Goal: Information Seeking & Learning: Learn about a topic

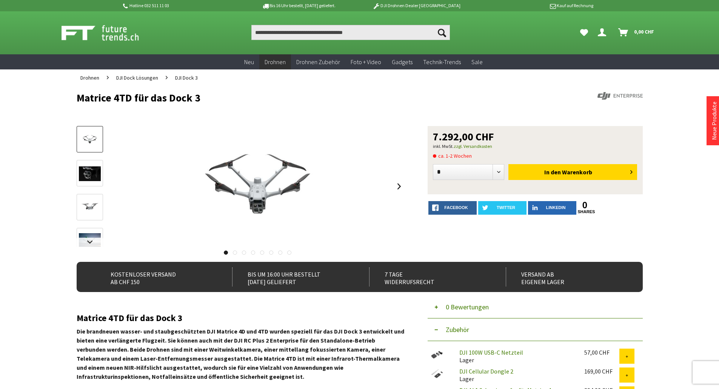
click at [395, 185] on link at bounding box center [399, 186] width 11 height 26
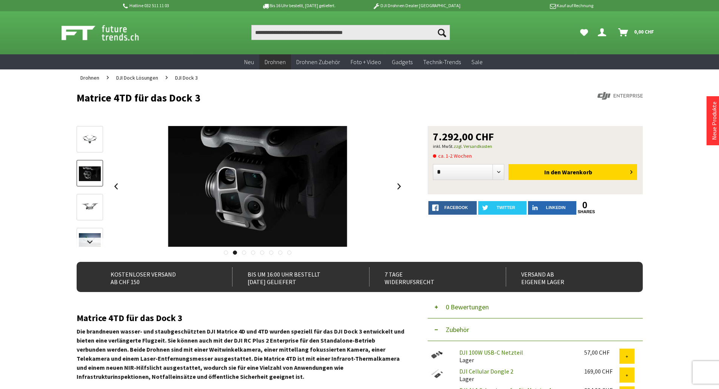
click at [398, 182] on link at bounding box center [399, 186] width 11 height 26
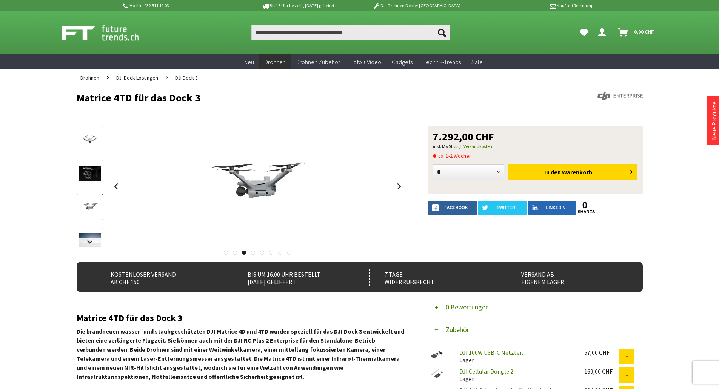
click at [398, 182] on link at bounding box center [399, 186] width 11 height 26
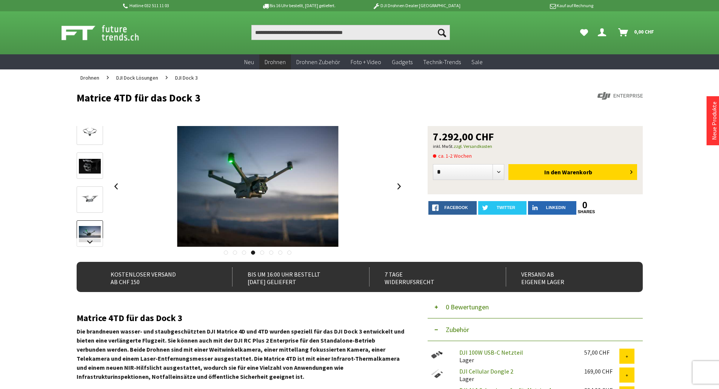
click at [398, 182] on link at bounding box center [399, 186] width 11 height 26
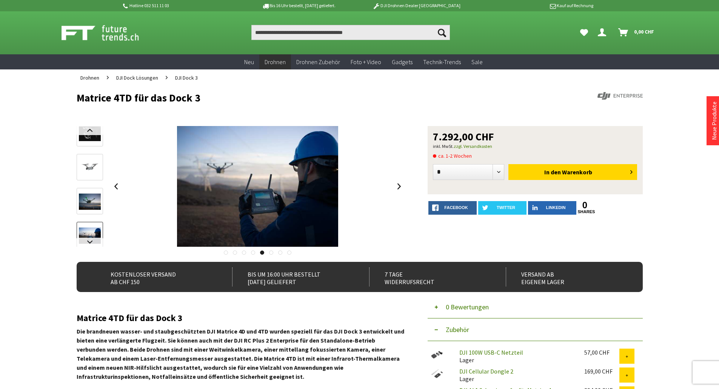
click at [398, 182] on link at bounding box center [399, 186] width 11 height 26
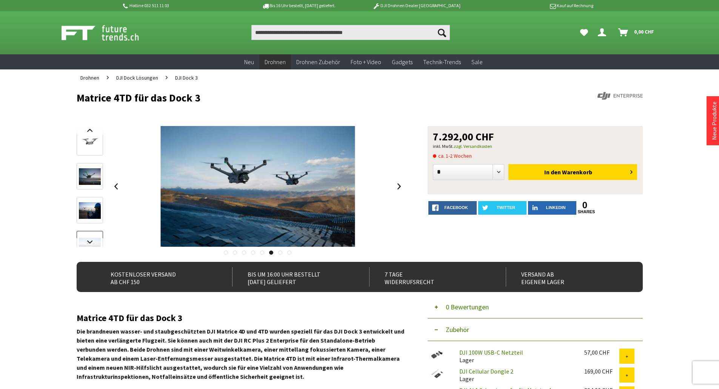
click at [398, 182] on link at bounding box center [399, 186] width 11 height 26
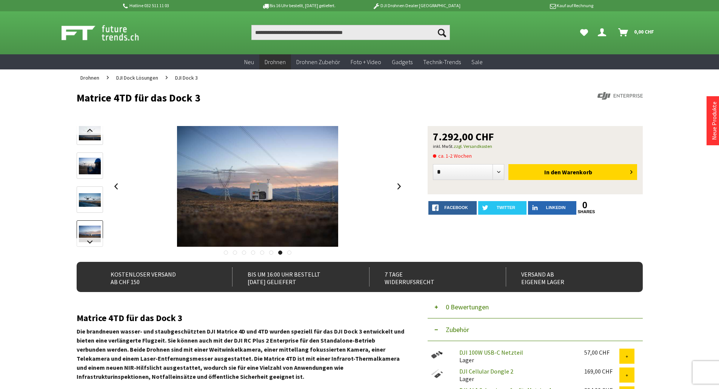
click at [401, 181] on link at bounding box center [399, 186] width 11 height 26
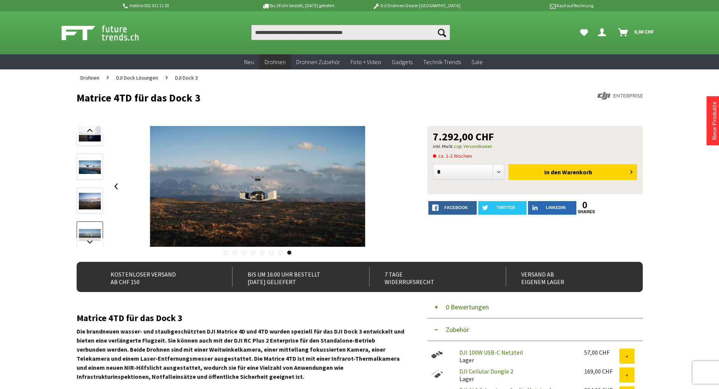
click at [401, 181] on div at bounding box center [258, 186] width 295 height 121
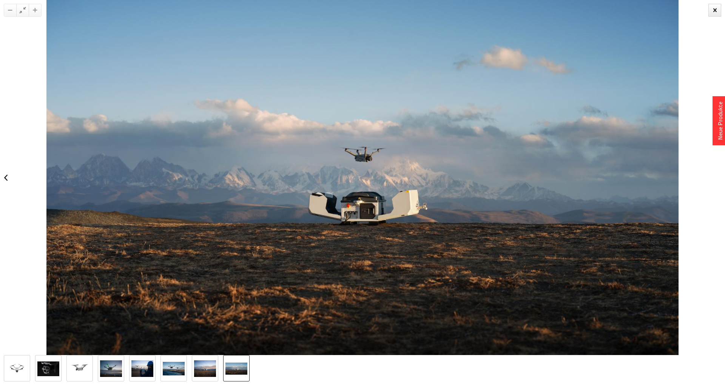
click at [8, 173] on link at bounding box center [5, 178] width 11 height 26
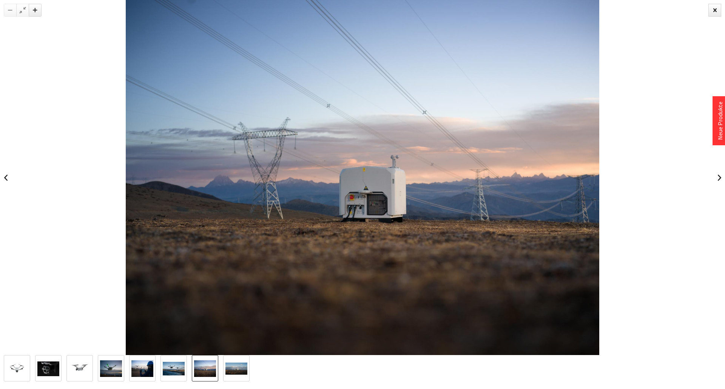
click at [7, 173] on link at bounding box center [5, 178] width 11 height 26
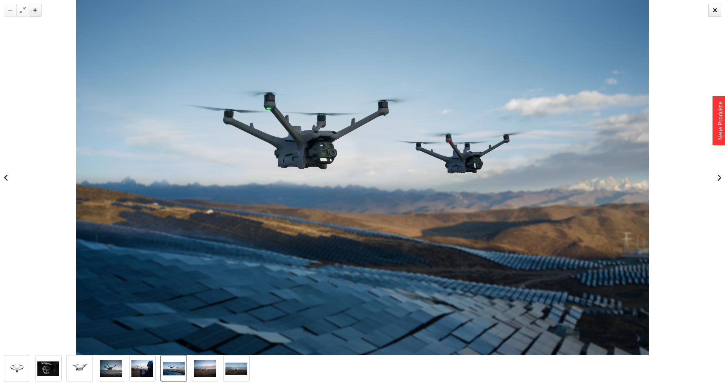
click at [7, 173] on link at bounding box center [5, 178] width 11 height 26
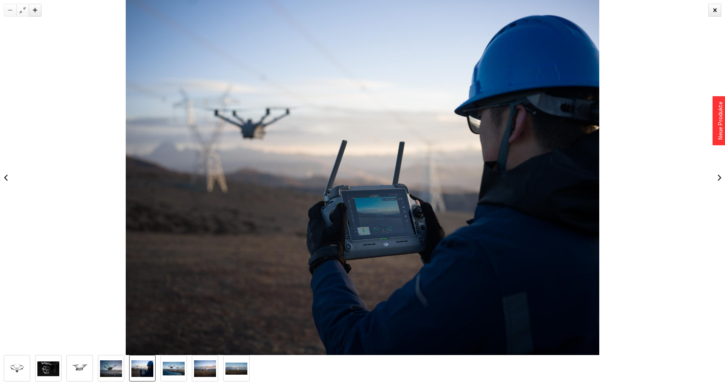
click at [7, 173] on link at bounding box center [5, 178] width 11 height 26
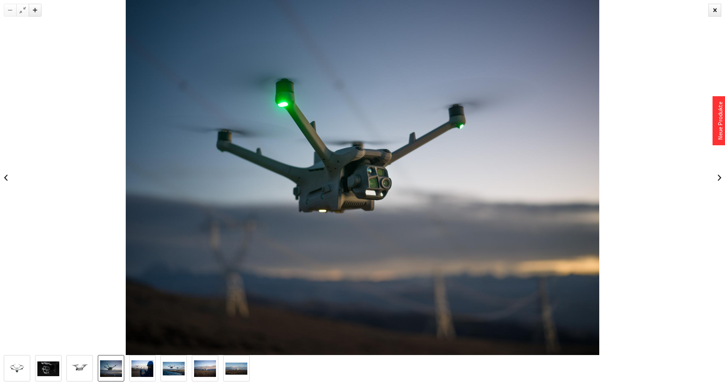
click at [7, 168] on link at bounding box center [5, 178] width 11 height 26
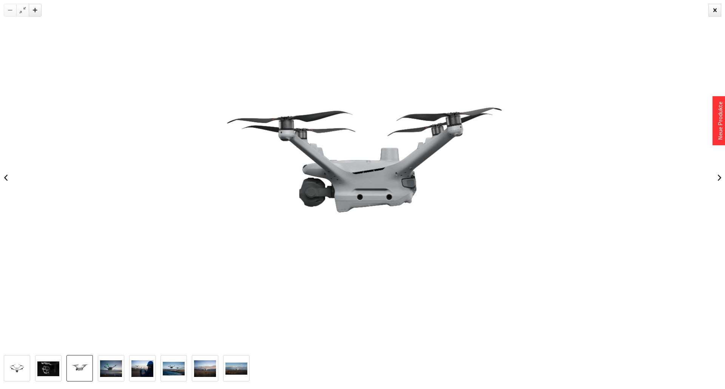
click at [719, 190] on link at bounding box center [719, 178] width 11 height 26
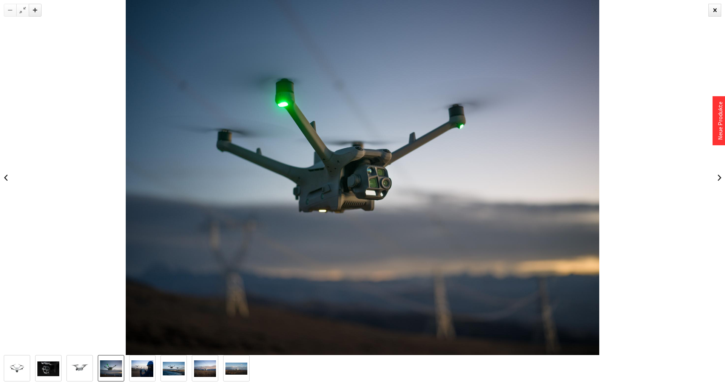
click at [719, 190] on link at bounding box center [719, 178] width 11 height 26
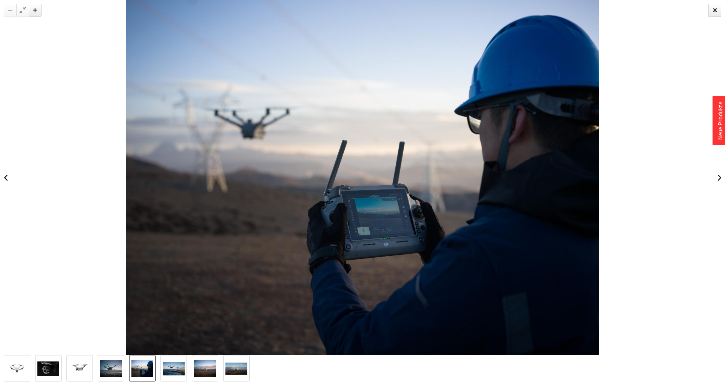
click at [8, 172] on link at bounding box center [5, 178] width 11 height 26
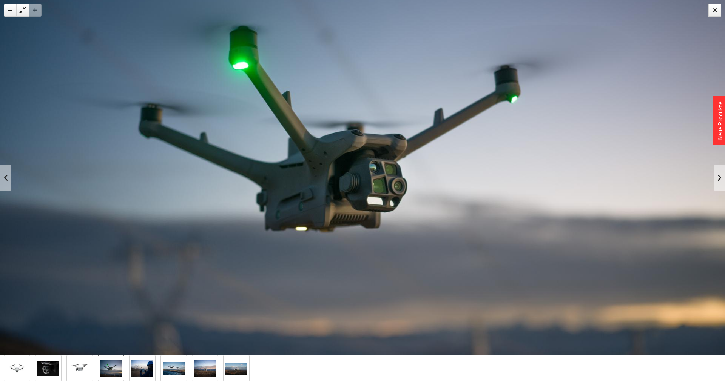
click at [719, 170] on link at bounding box center [719, 178] width 11 height 26
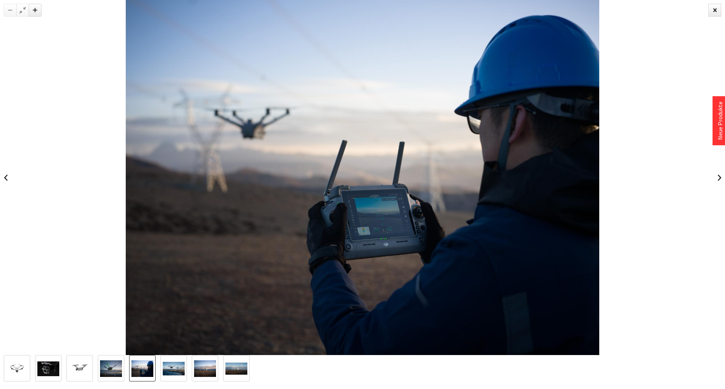
click at [719, 170] on link at bounding box center [719, 178] width 11 height 26
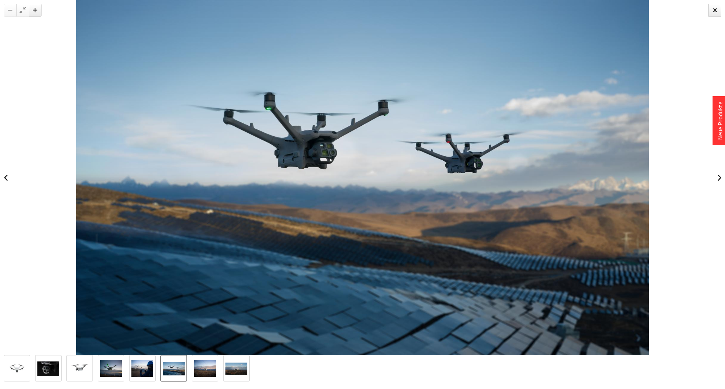
click at [719, 169] on link at bounding box center [719, 178] width 11 height 26
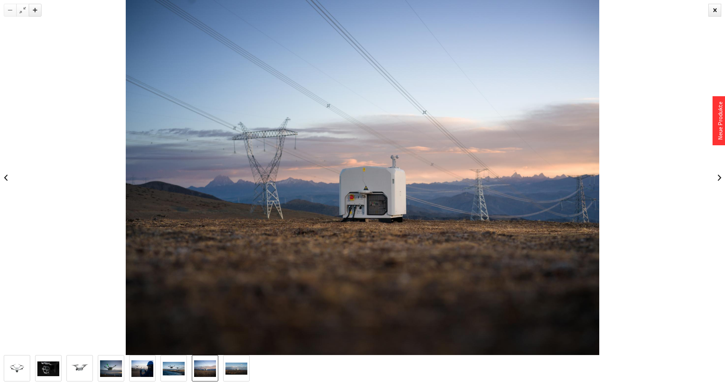
click at [719, 169] on link at bounding box center [719, 178] width 11 height 26
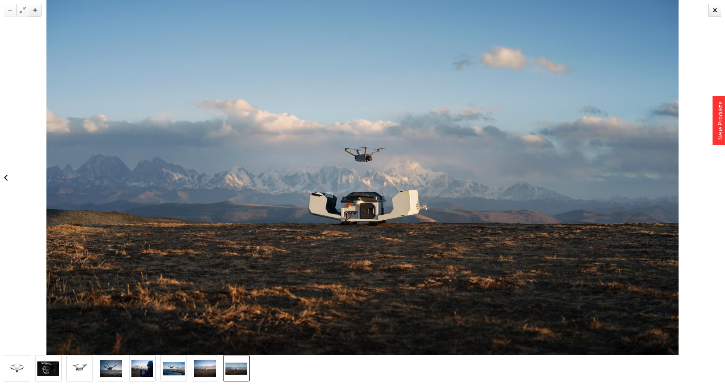
click at [1, 181] on link at bounding box center [5, 178] width 11 height 26
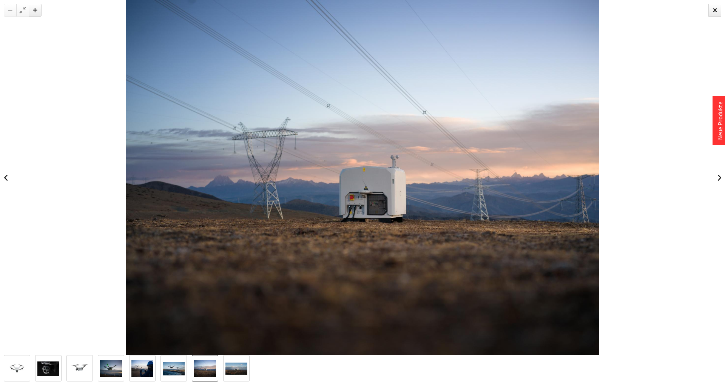
click at [7, 181] on link at bounding box center [5, 178] width 11 height 26
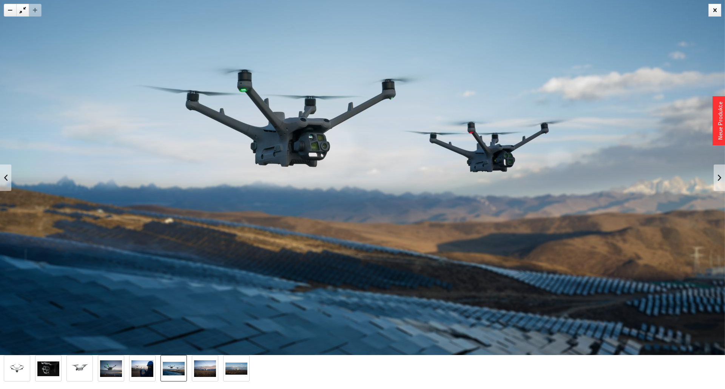
click at [148, 374] on img at bounding box center [142, 369] width 22 height 17
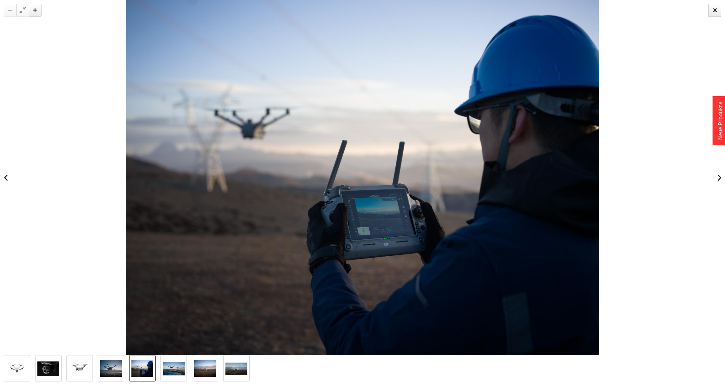
click at [191, 375] on div at bounding box center [129, 368] width 250 height 26
click at [716, 15] on div at bounding box center [715, 10] width 13 height 13
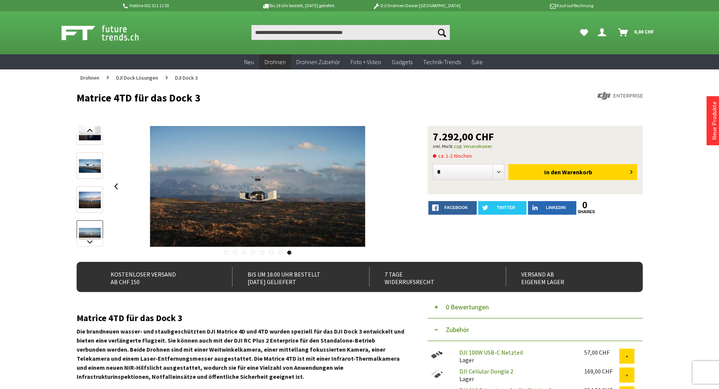
click at [149, 77] on span "DJI Dock Lösungen" at bounding box center [137, 77] width 42 height 7
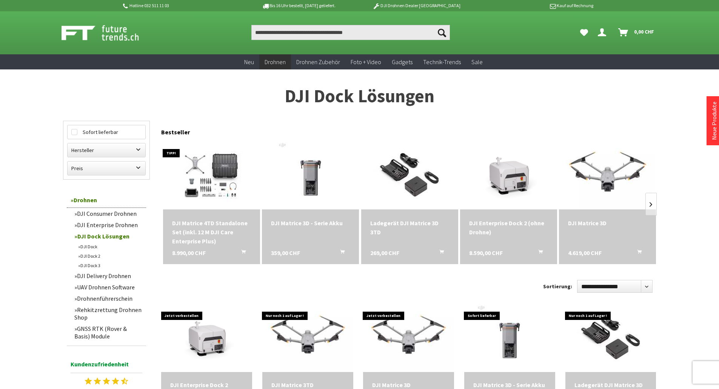
click at [214, 173] on img at bounding box center [211, 176] width 94 height 68
click at [217, 167] on img at bounding box center [211, 176] width 94 height 68
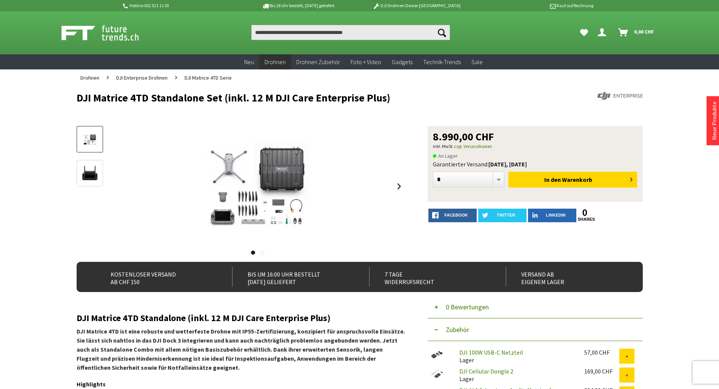
click at [400, 184] on link at bounding box center [399, 186] width 11 height 26
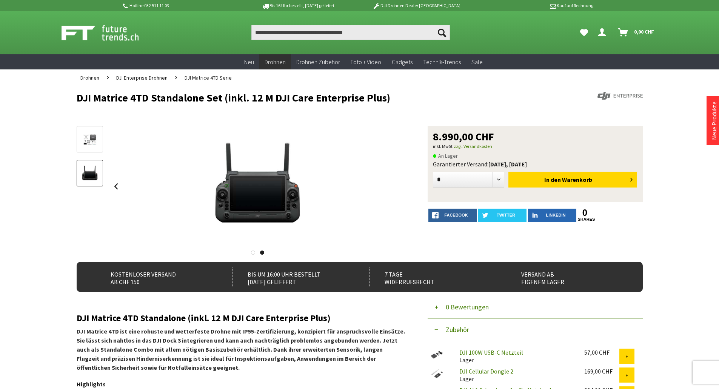
click at [127, 177] on div at bounding box center [258, 186] width 295 height 121
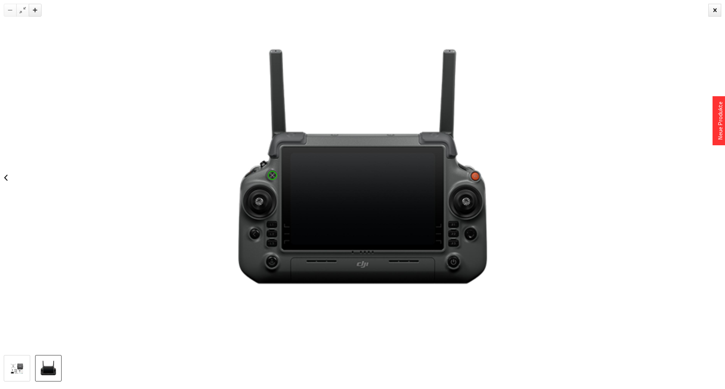
drag, startPoint x: 8, startPoint y: 189, endPoint x: 8, endPoint y: 182, distance: 6.8
click at [8, 182] on link at bounding box center [5, 178] width 11 height 26
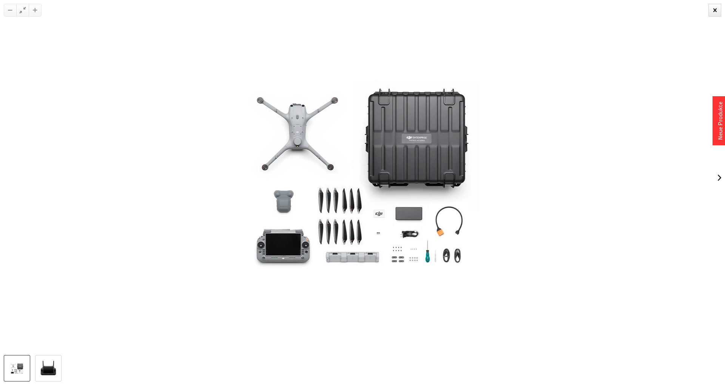
click at [714, 184] on link at bounding box center [719, 178] width 11 height 26
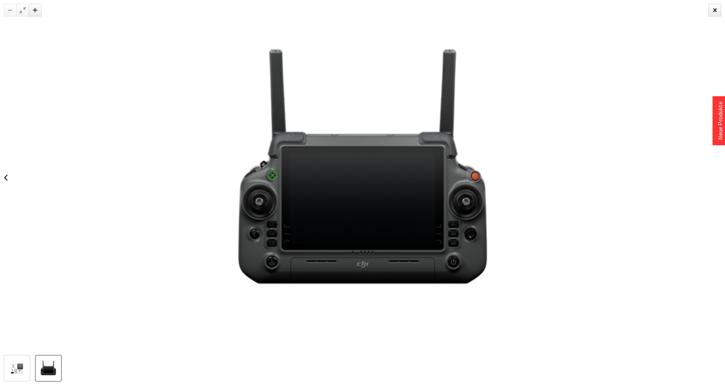
click at [711, 181] on div at bounding box center [362, 177] width 725 height 355
click at [715, 191] on div at bounding box center [362, 177] width 725 height 355
click at [11, 181] on link at bounding box center [5, 178] width 11 height 26
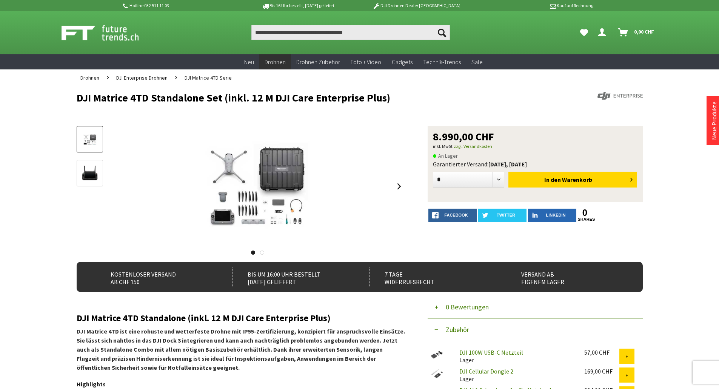
click at [396, 187] on link at bounding box center [399, 186] width 11 height 26
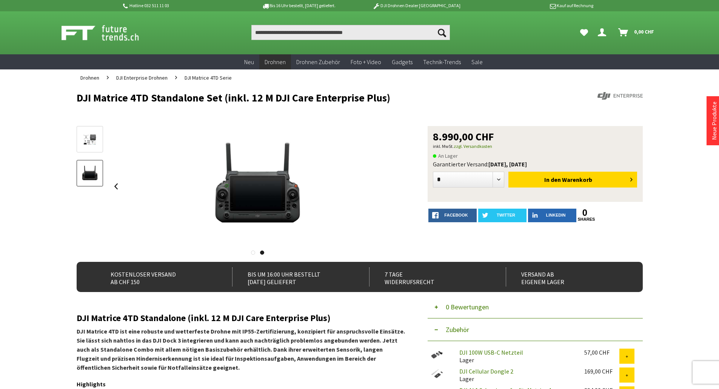
click at [171, 71] on link "DJI Enterprise Drohnen" at bounding box center [142, 77] width 59 height 17
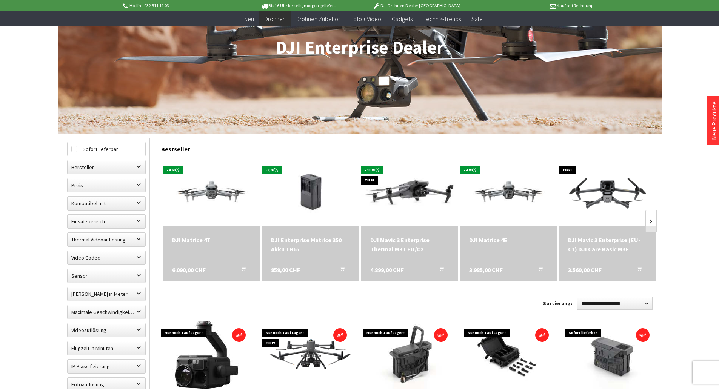
scroll to position [151, 0]
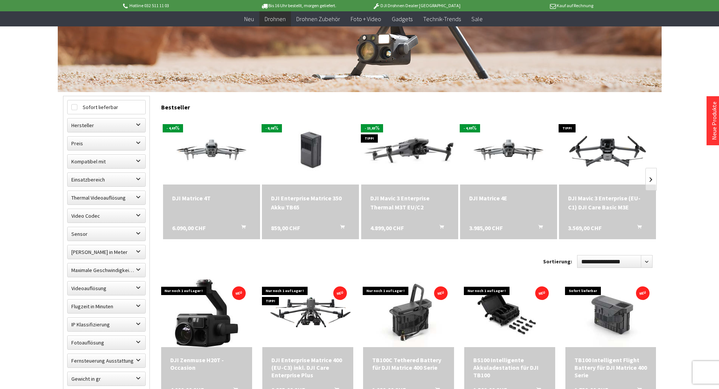
click at [510, 152] on img at bounding box center [508, 150] width 97 height 55
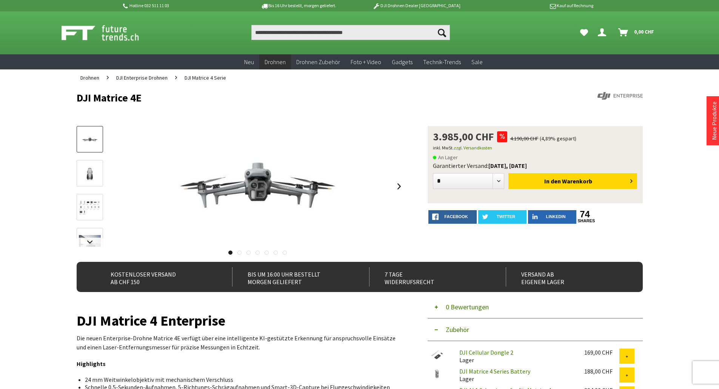
click at [408, 192] on div "3.985,00 CHF 4.190,00 CHF (4,89% gespart) inkl. MwSt. zzgl. Versandkosten An La…" at bounding box center [360, 194] width 567 height 136
click at [402, 187] on link at bounding box center [399, 186] width 11 height 26
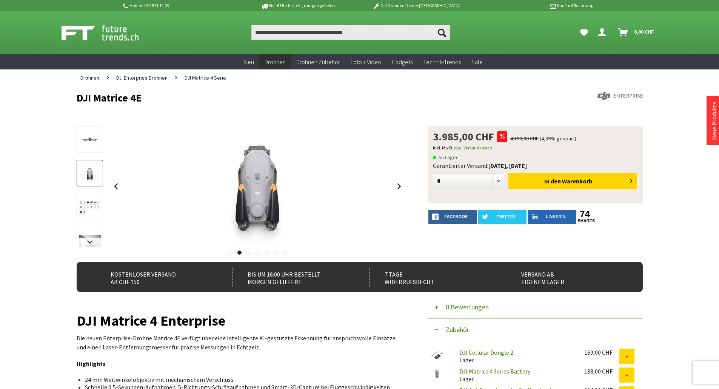
click at [93, 79] on span "Drohnen" at bounding box center [89, 77] width 19 height 7
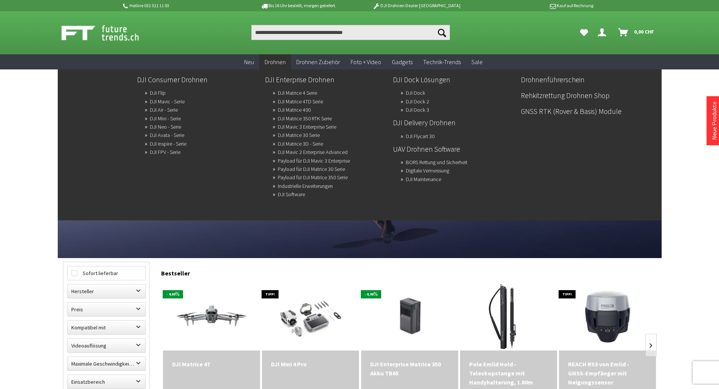
click at [317, 93] on link "DJI Matrice 4 Serie" at bounding box center [297, 93] width 39 height 11
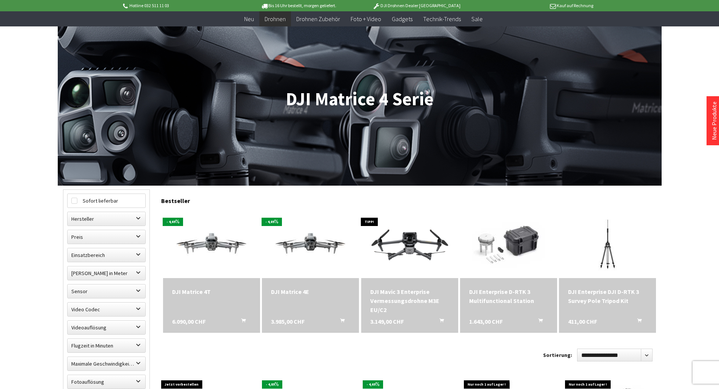
scroll to position [76, 0]
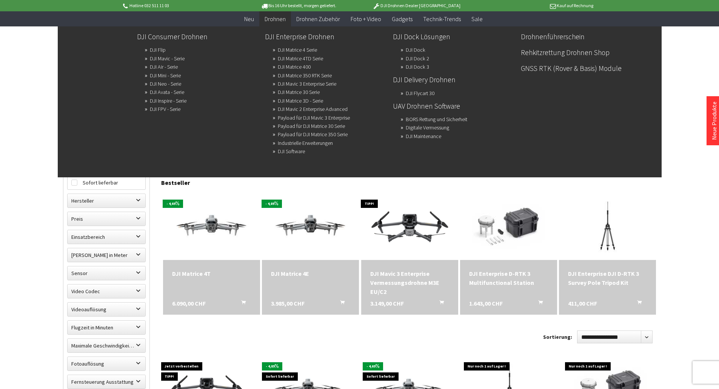
click at [323, 57] on link "DJI Matrice 4TD Serie" at bounding box center [300, 58] width 45 height 11
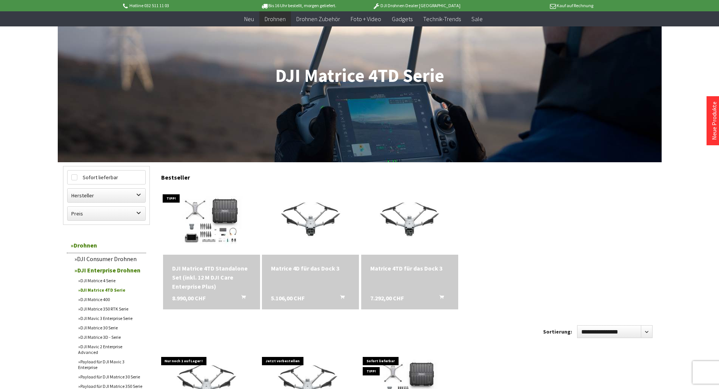
scroll to position [151, 0]
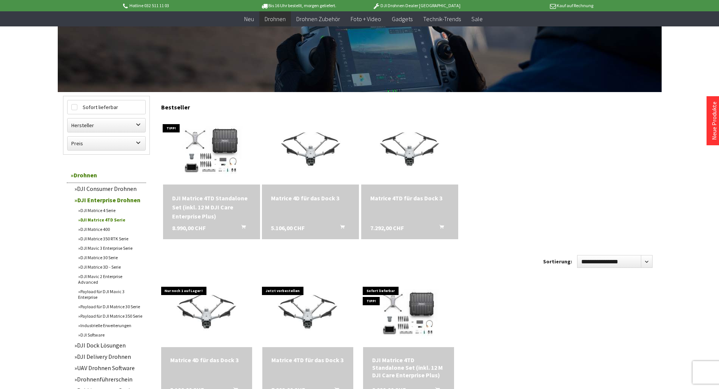
click at [399, 221] on div "Matrice 4TD für das Dock 3 7.292,00 CHF In den Warenkorb" at bounding box center [409, 212] width 97 height 55
click at [398, 195] on div "Matrice 4TD für das Dock 3" at bounding box center [409, 198] width 79 height 9
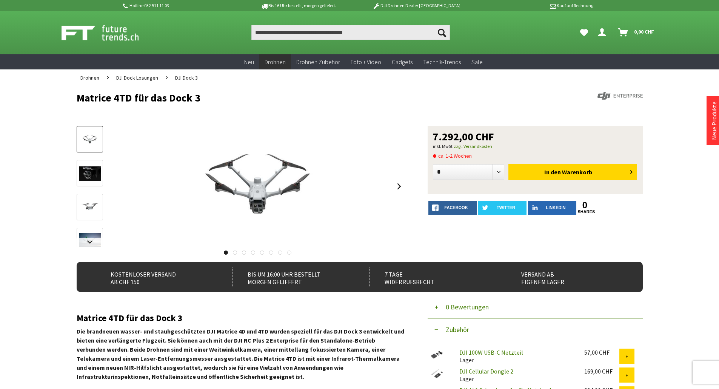
click at [395, 196] on link at bounding box center [399, 186] width 11 height 26
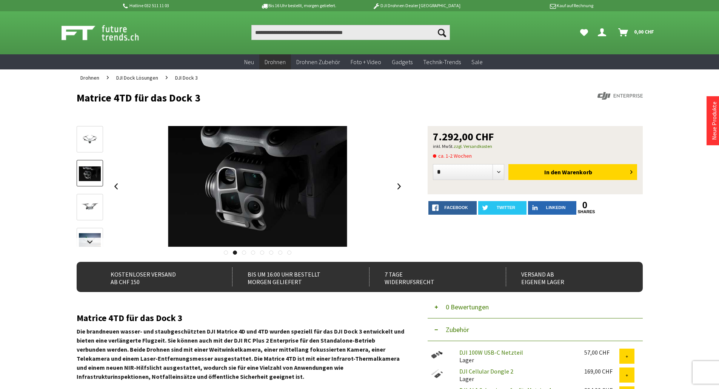
click at [394, 194] on link at bounding box center [399, 186] width 11 height 26
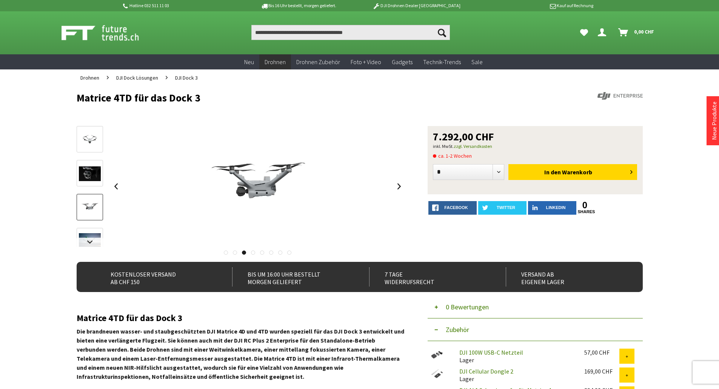
click at [122, 188] on div at bounding box center [258, 186] width 295 height 121
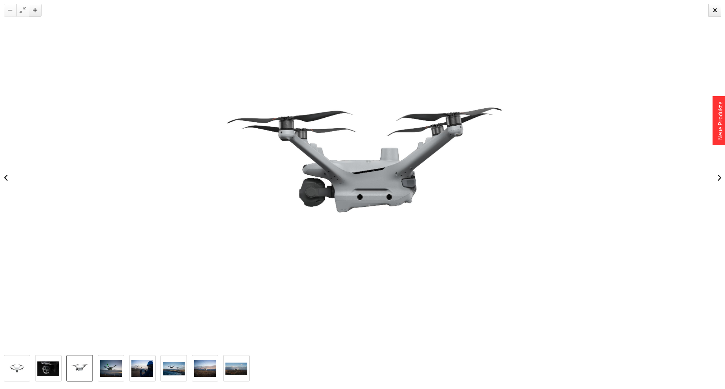
click at [719, 170] on link at bounding box center [719, 178] width 11 height 26
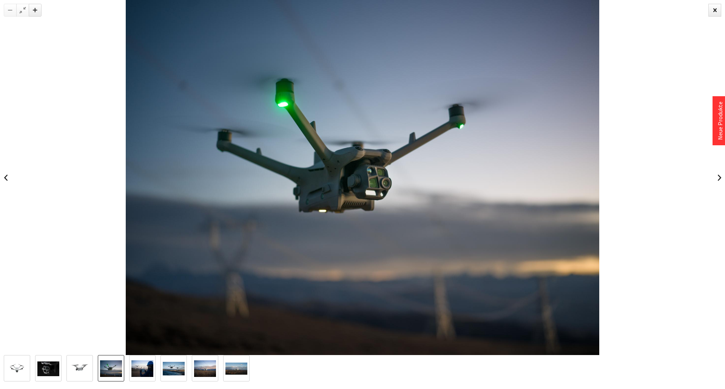
click at [715, 12] on div at bounding box center [715, 10] width 13 height 13
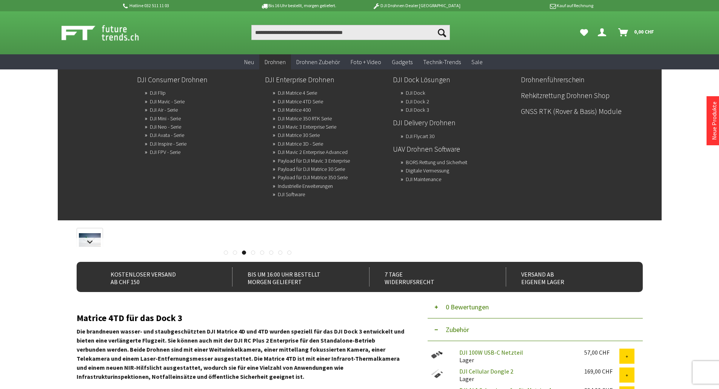
click at [423, 105] on link "DJI Dock 3" at bounding box center [417, 110] width 23 height 11
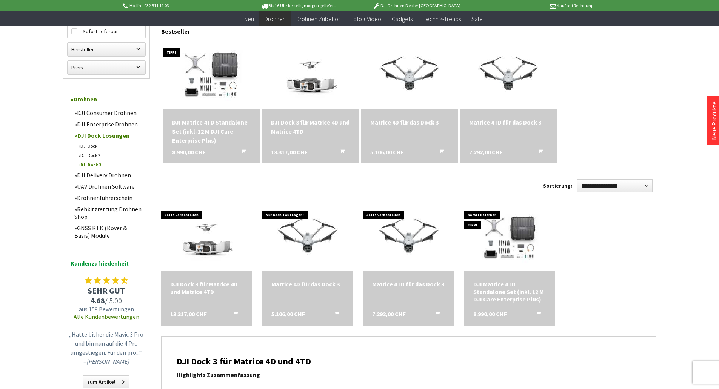
scroll to position [151, 0]
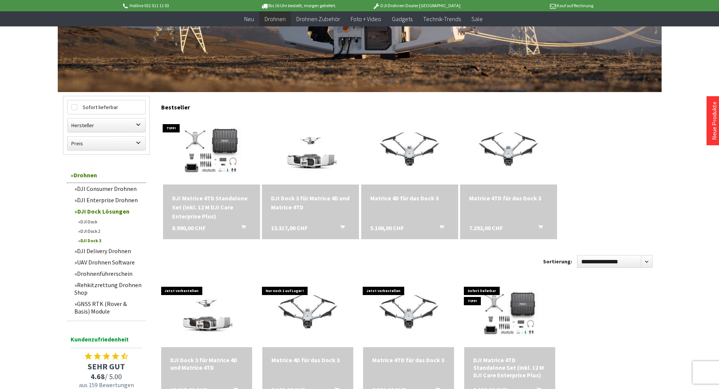
click at [326, 162] on img at bounding box center [311, 151] width 68 height 68
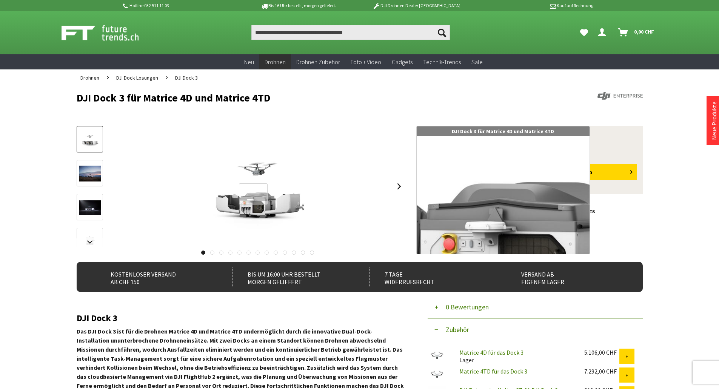
click at [253, 194] on div at bounding box center [253, 195] width 29 height 22
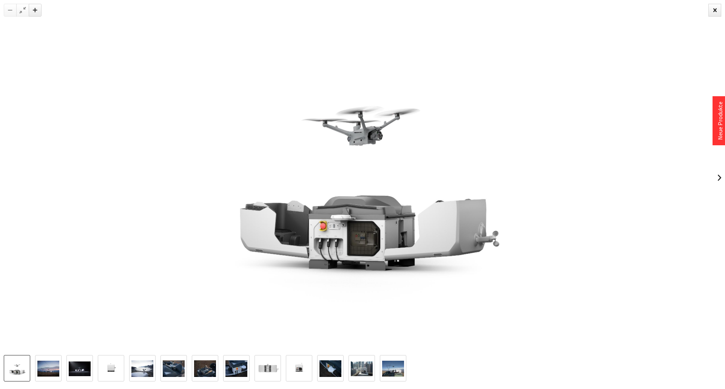
click at [716, 181] on link at bounding box center [719, 178] width 11 height 26
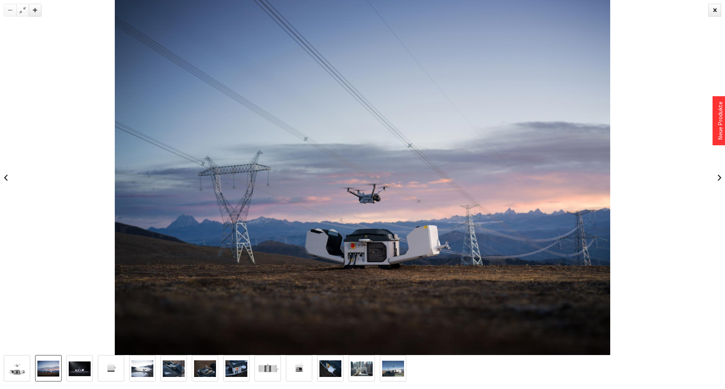
click at [716, 181] on link at bounding box center [719, 178] width 11 height 26
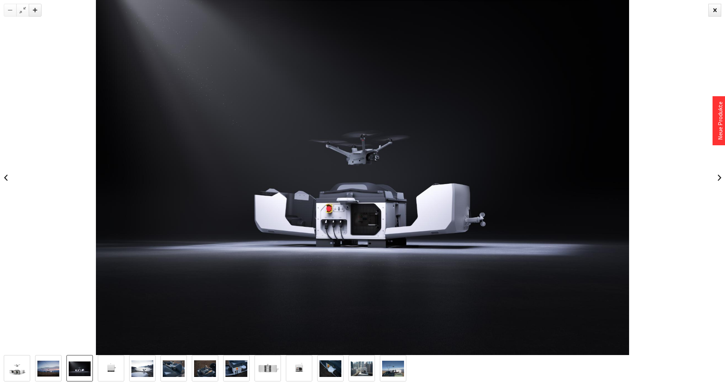
click at [716, 181] on link at bounding box center [719, 178] width 11 height 26
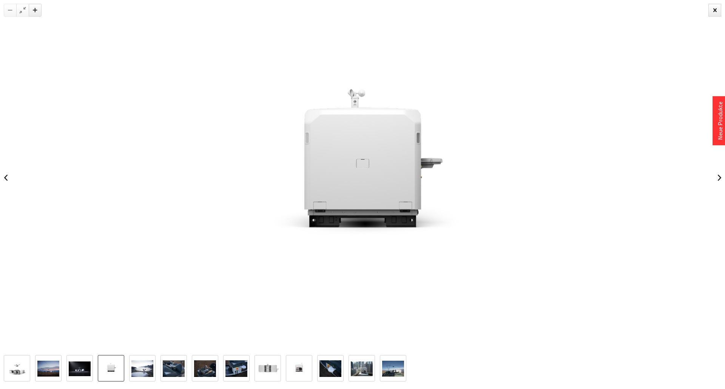
click at [716, 181] on link at bounding box center [719, 178] width 11 height 26
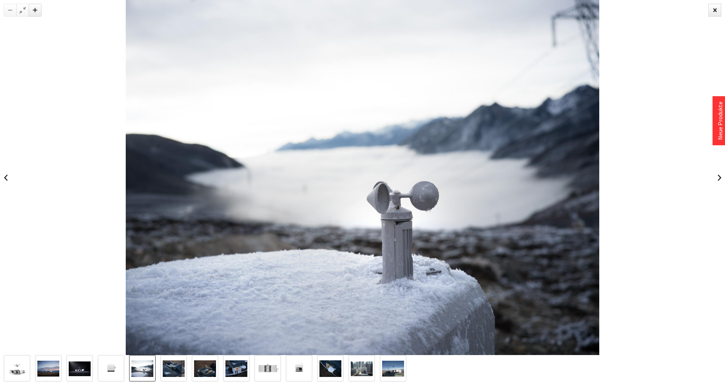
click at [716, 181] on link at bounding box center [719, 178] width 11 height 26
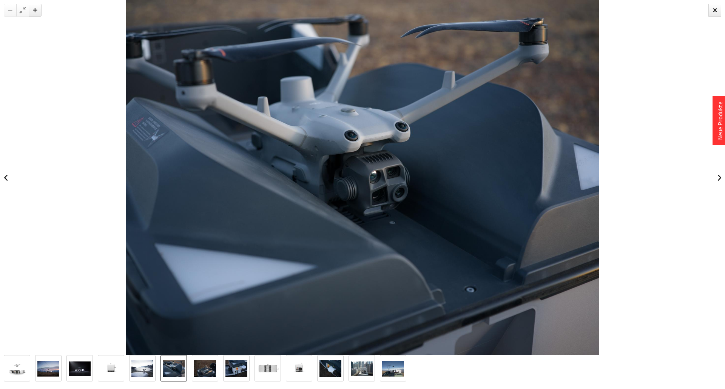
click at [5, 180] on link at bounding box center [5, 178] width 11 height 26
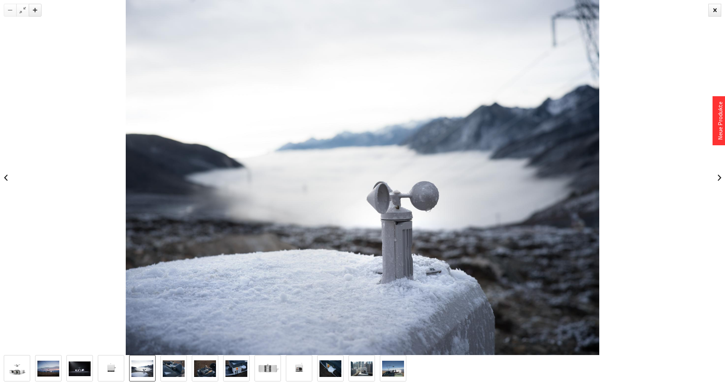
click at [725, 171] on link at bounding box center [719, 178] width 11 height 26
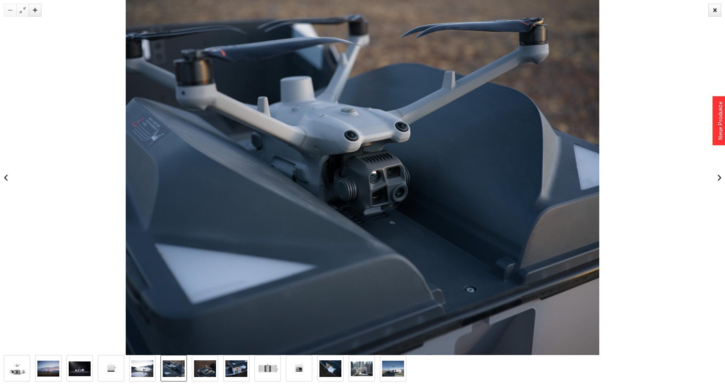
click at [720, 174] on link at bounding box center [719, 178] width 11 height 26
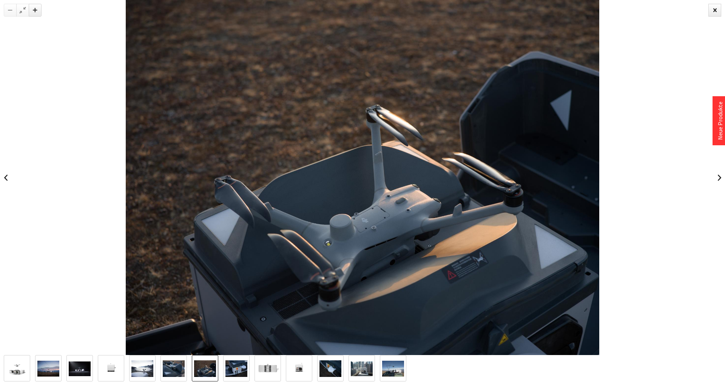
click at [725, 160] on div at bounding box center [362, 177] width 725 height 355
click at [718, 180] on link at bounding box center [719, 178] width 11 height 26
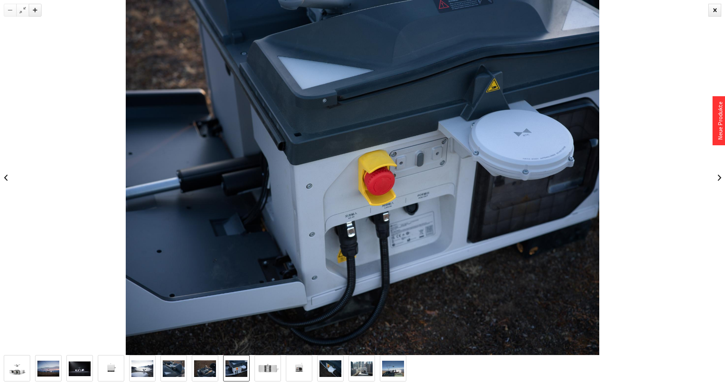
click at [724, 182] on link at bounding box center [719, 178] width 11 height 26
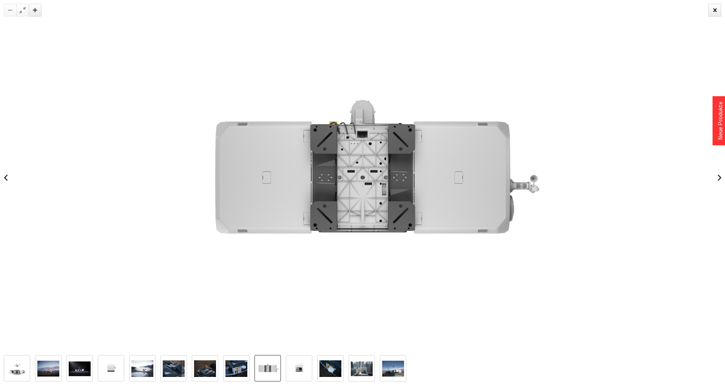
click at [724, 182] on link at bounding box center [719, 178] width 11 height 26
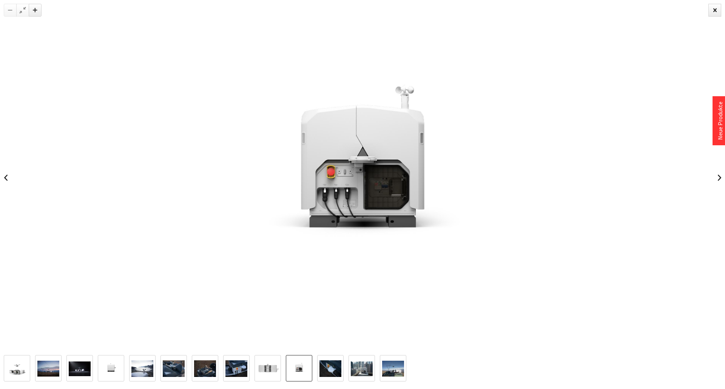
click at [719, 185] on link at bounding box center [719, 178] width 11 height 26
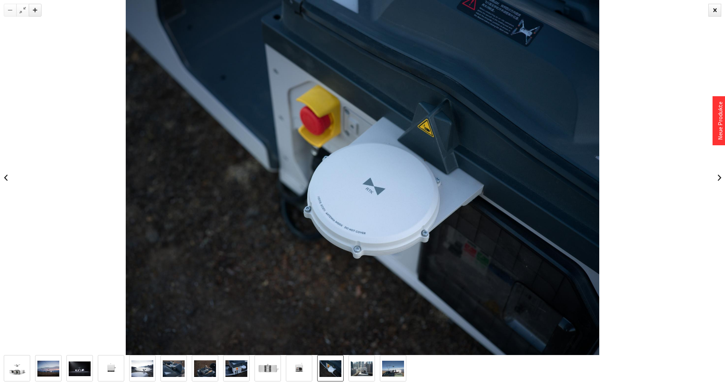
click at [719, 185] on link at bounding box center [719, 178] width 11 height 26
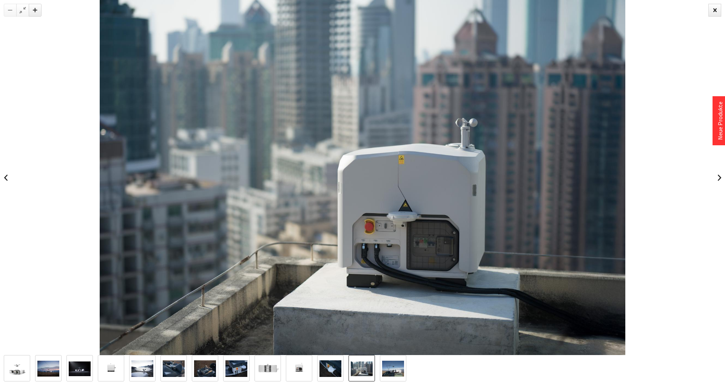
click at [719, 185] on link at bounding box center [719, 178] width 11 height 26
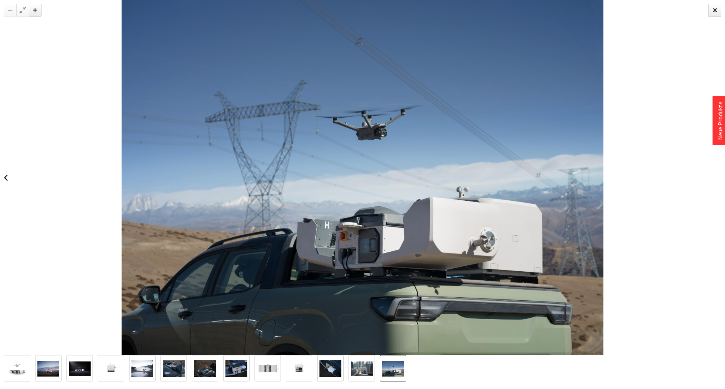
click at [719, 13] on div at bounding box center [715, 10] width 13 height 13
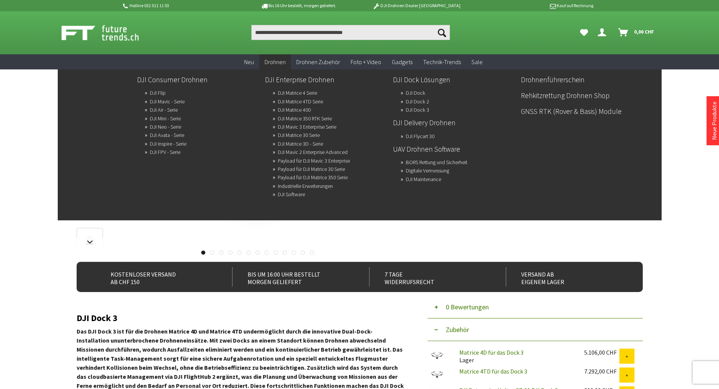
click at [298, 99] on link "DJI Matrice 4TD Serie" at bounding box center [300, 101] width 45 height 11
